Goal: Check status: Check status

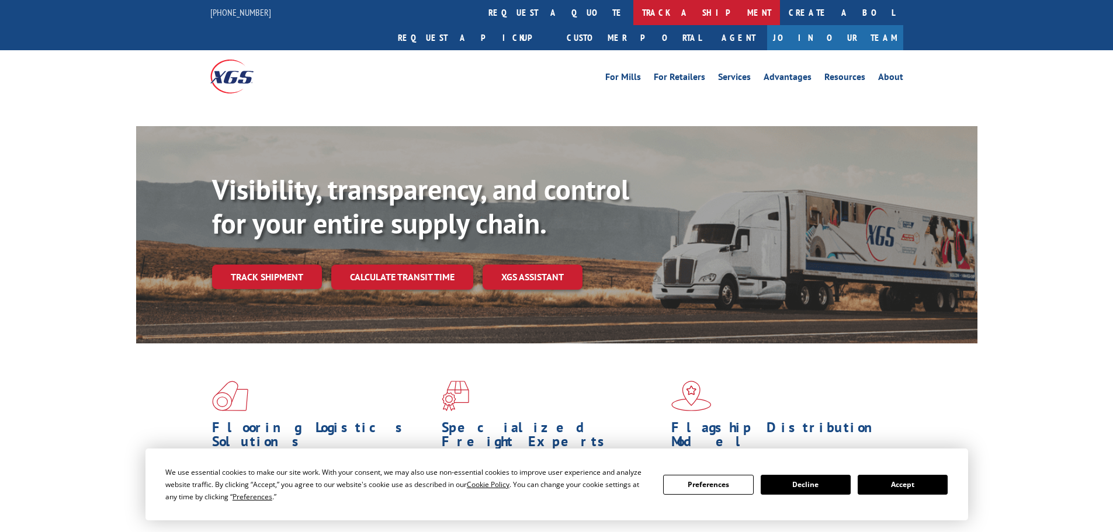
click at [633, 8] on link "track a shipment" at bounding box center [706, 12] width 147 height 25
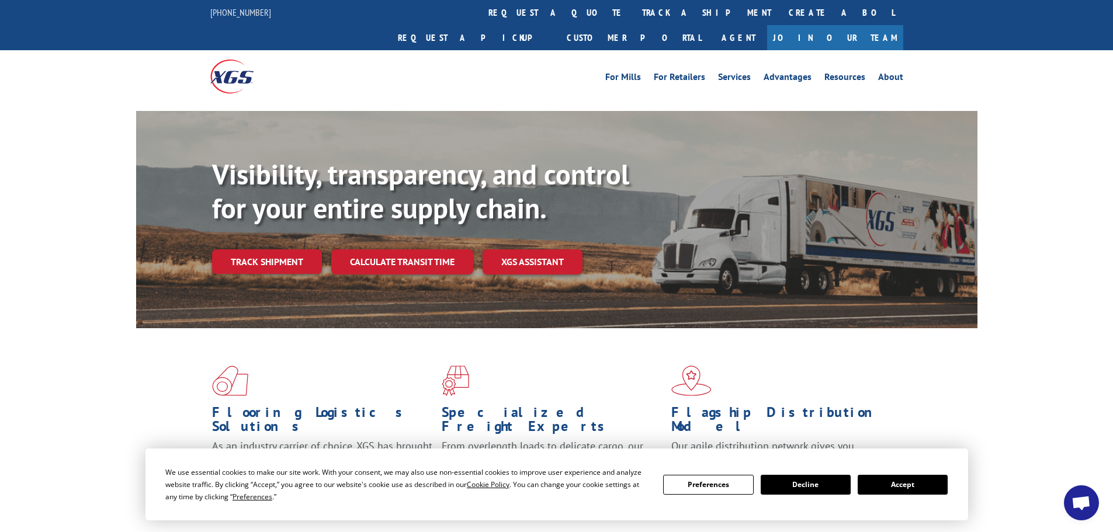
click at [935, 494] on button "Accept" at bounding box center [903, 485] width 90 height 20
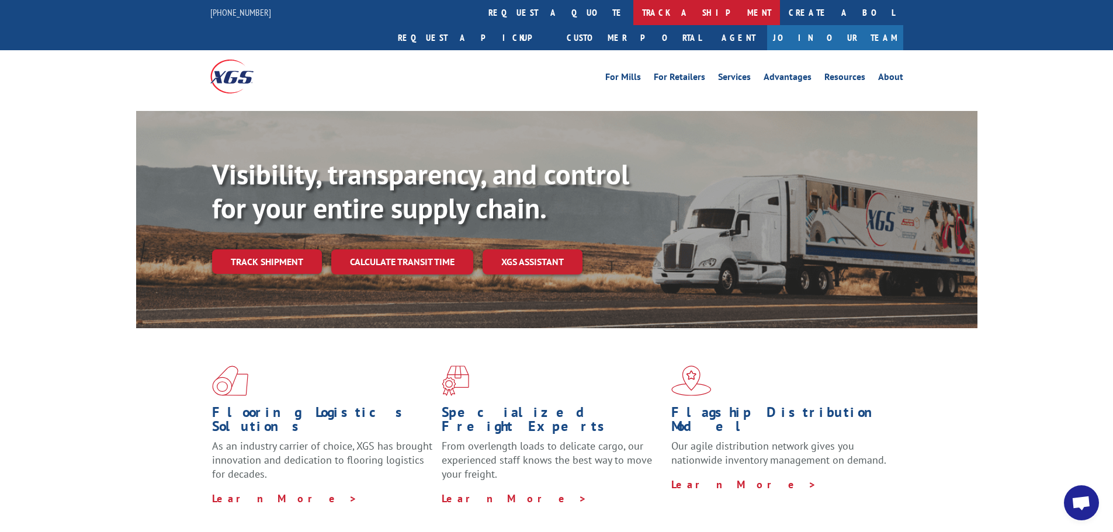
click at [633, 8] on link "track a shipment" at bounding box center [706, 12] width 147 height 25
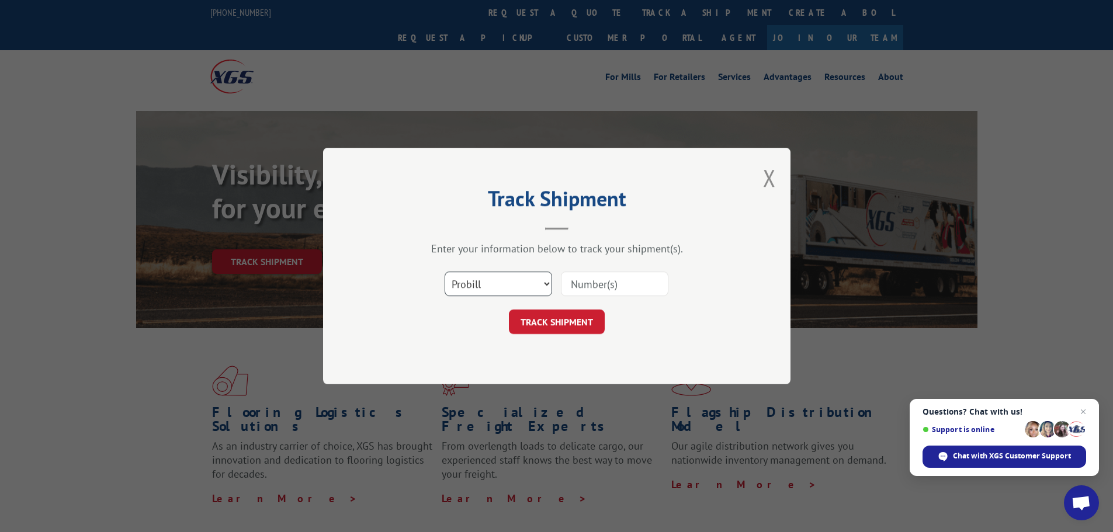
click at [487, 279] on select "Select category... Probill BOL PO" at bounding box center [498, 284] width 107 height 25
click at [445, 272] on select "Select category... Probill BOL PO" at bounding box center [498, 284] width 107 height 25
click at [481, 332] on div "TRACK SHIPMENT" at bounding box center [556, 322] width 350 height 25
click at [489, 286] on select "Select category... Probill BOL PO" at bounding box center [498, 284] width 107 height 25
select select "bol"
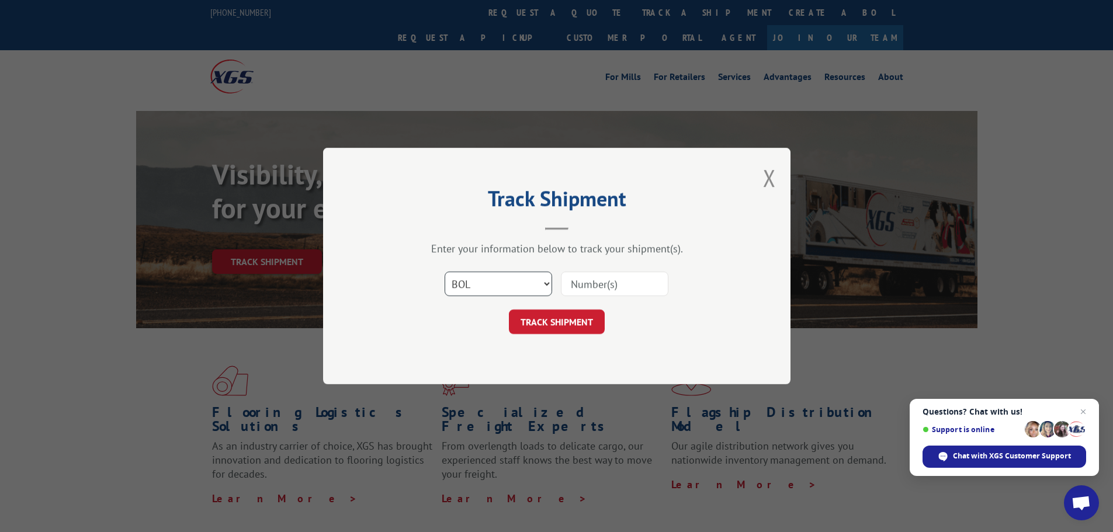
click at [445, 272] on select "Select category... Probill BOL PO" at bounding box center [498, 284] width 107 height 25
click at [578, 312] on button "TRACK SHIPMENT" at bounding box center [557, 322] width 96 height 25
click at [579, 301] on span "This field is required" at bounding box center [618, 295] width 102 height 19
click at [577, 301] on span "This field is required" at bounding box center [618, 295] width 102 height 19
paste input "5641679"
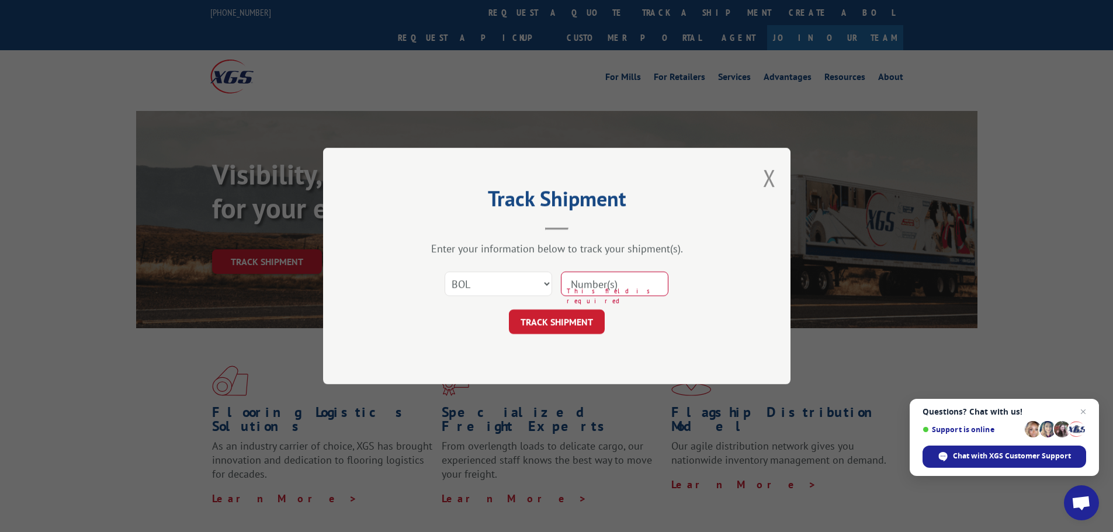
click at [592, 279] on input at bounding box center [614, 284] width 107 height 25
type input "5641679"
click at [571, 319] on button "TRACK SHIPMENT" at bounding box center [557, 322] width 96 height 25
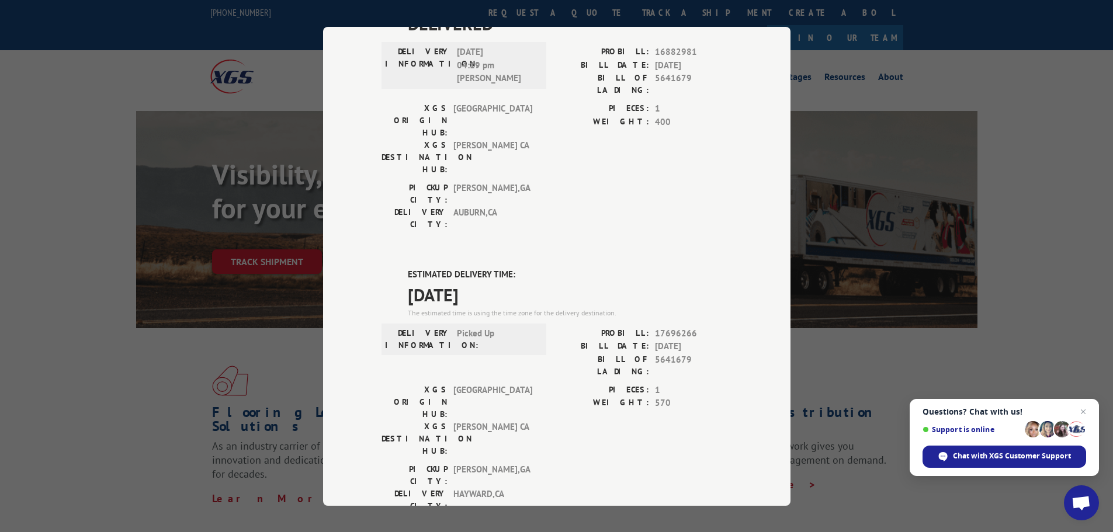
scroll to position [238, 0]
